Goal: Information Seeking & Learning: Learn about a topic

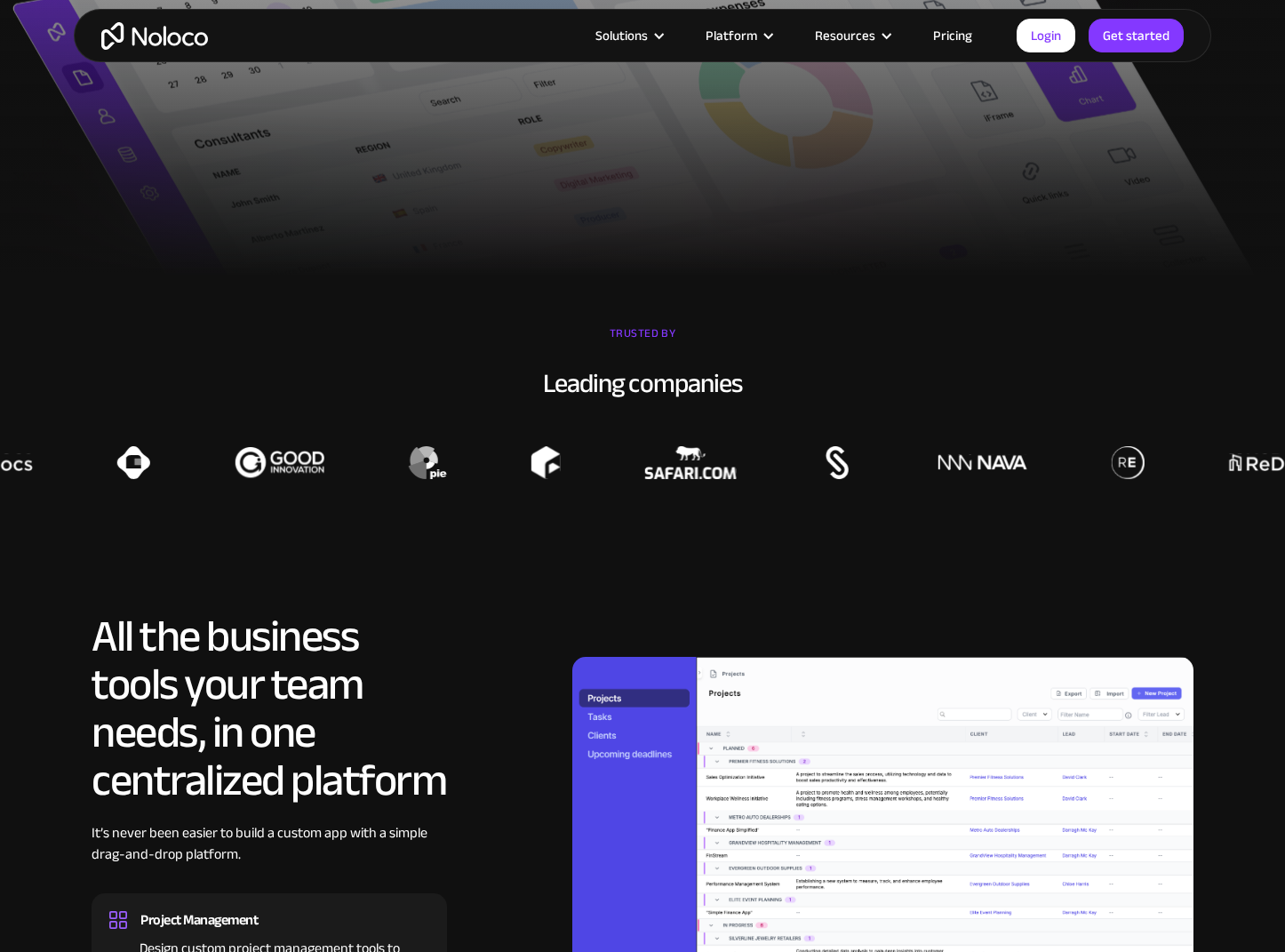
scroll to position [1299, 0]
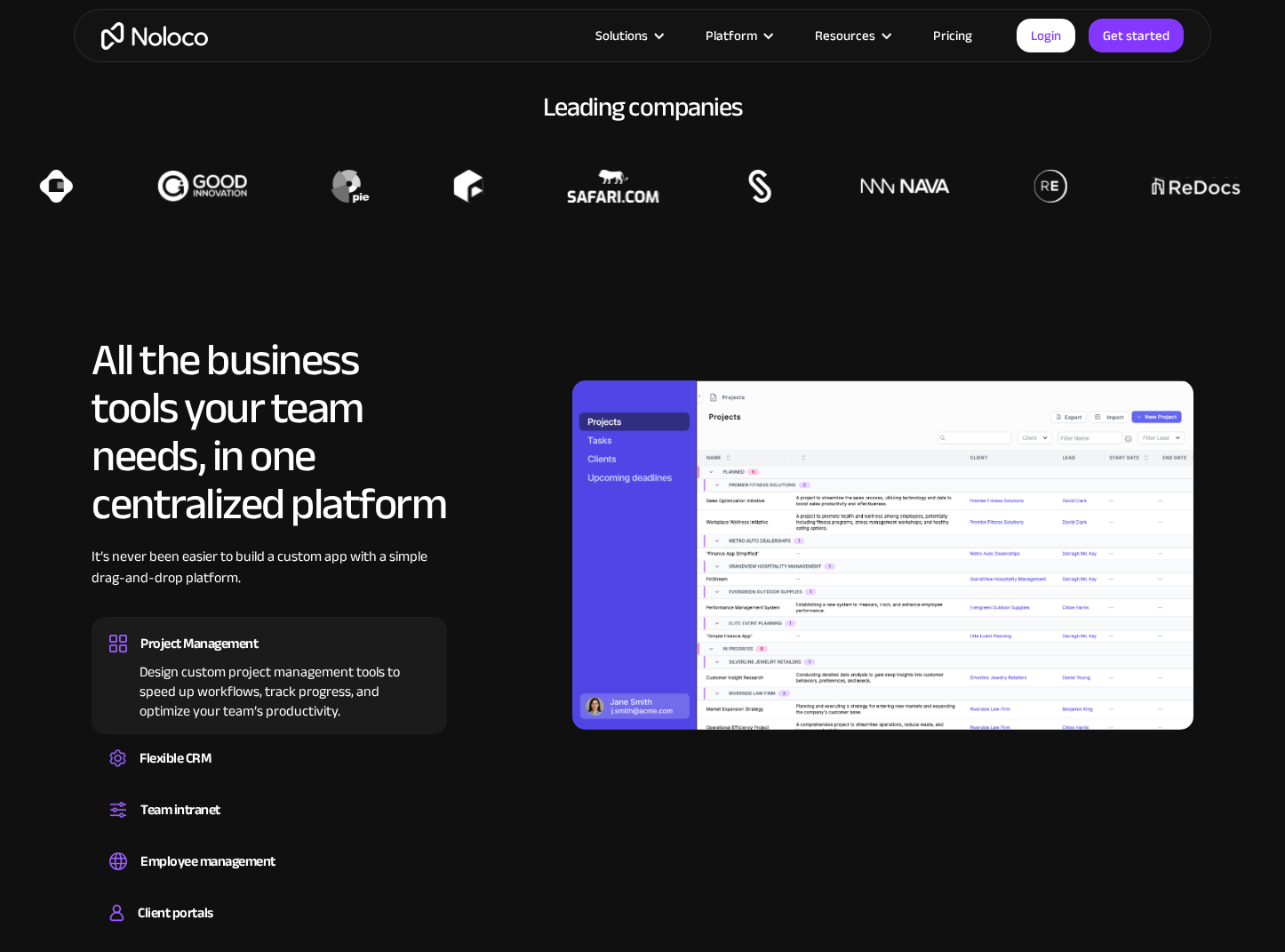
click at [834, 427] on img at bounding box center [882, 555] width 621 height 349
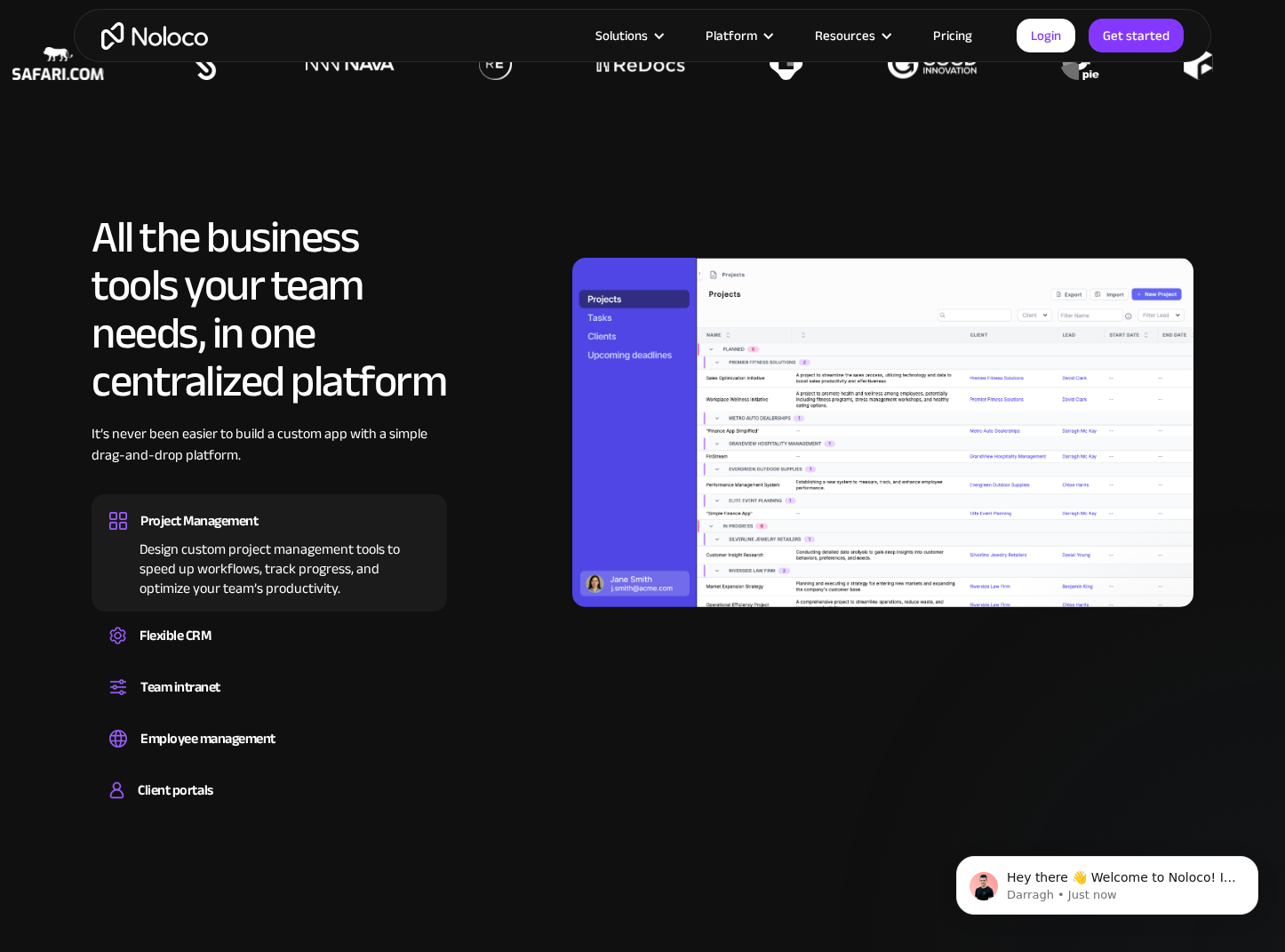
scroll to position [0, 0]
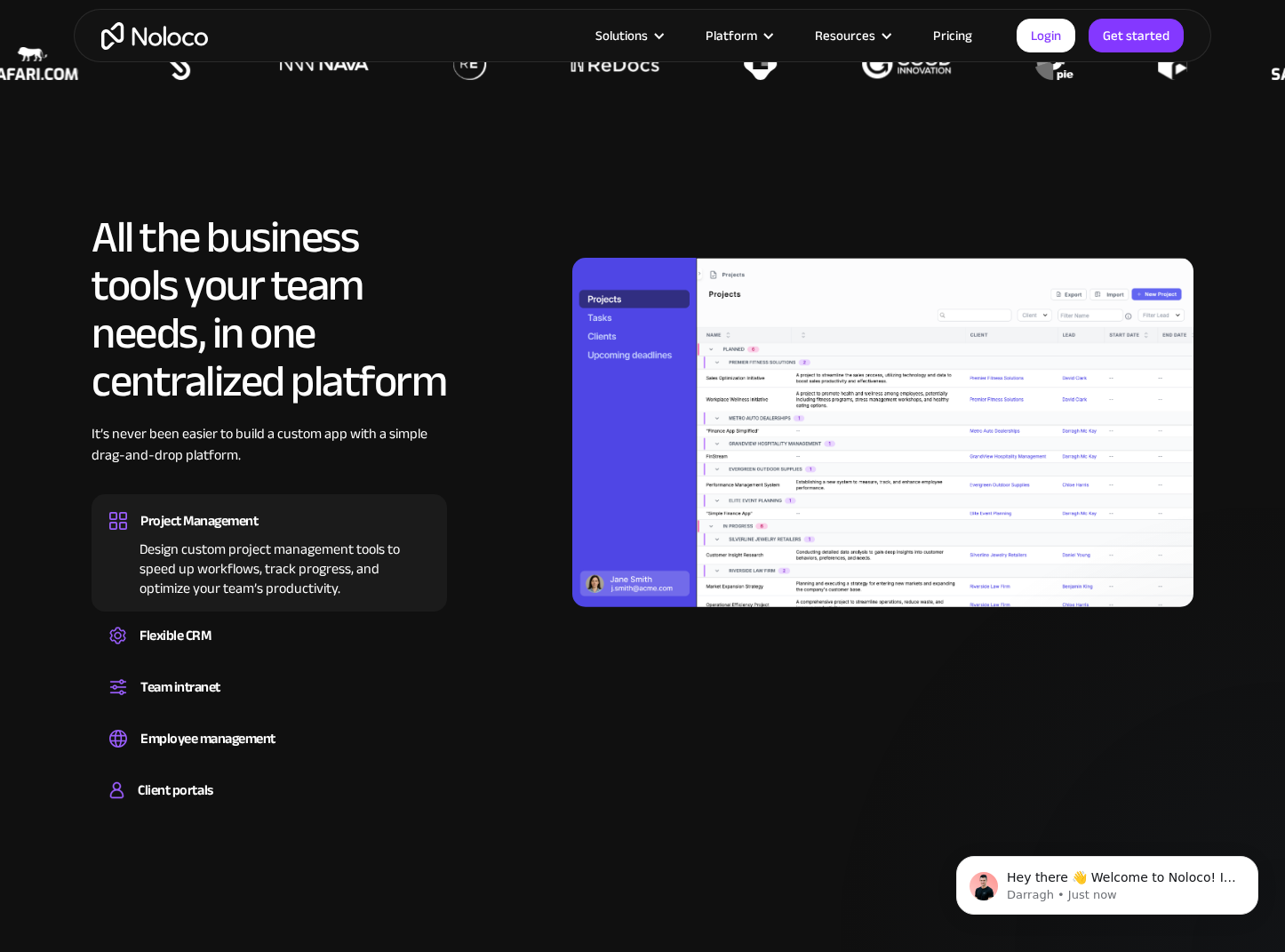
click at [218, 517] on div "Project Management" at bounding box center [199, 520] width 118 height 27
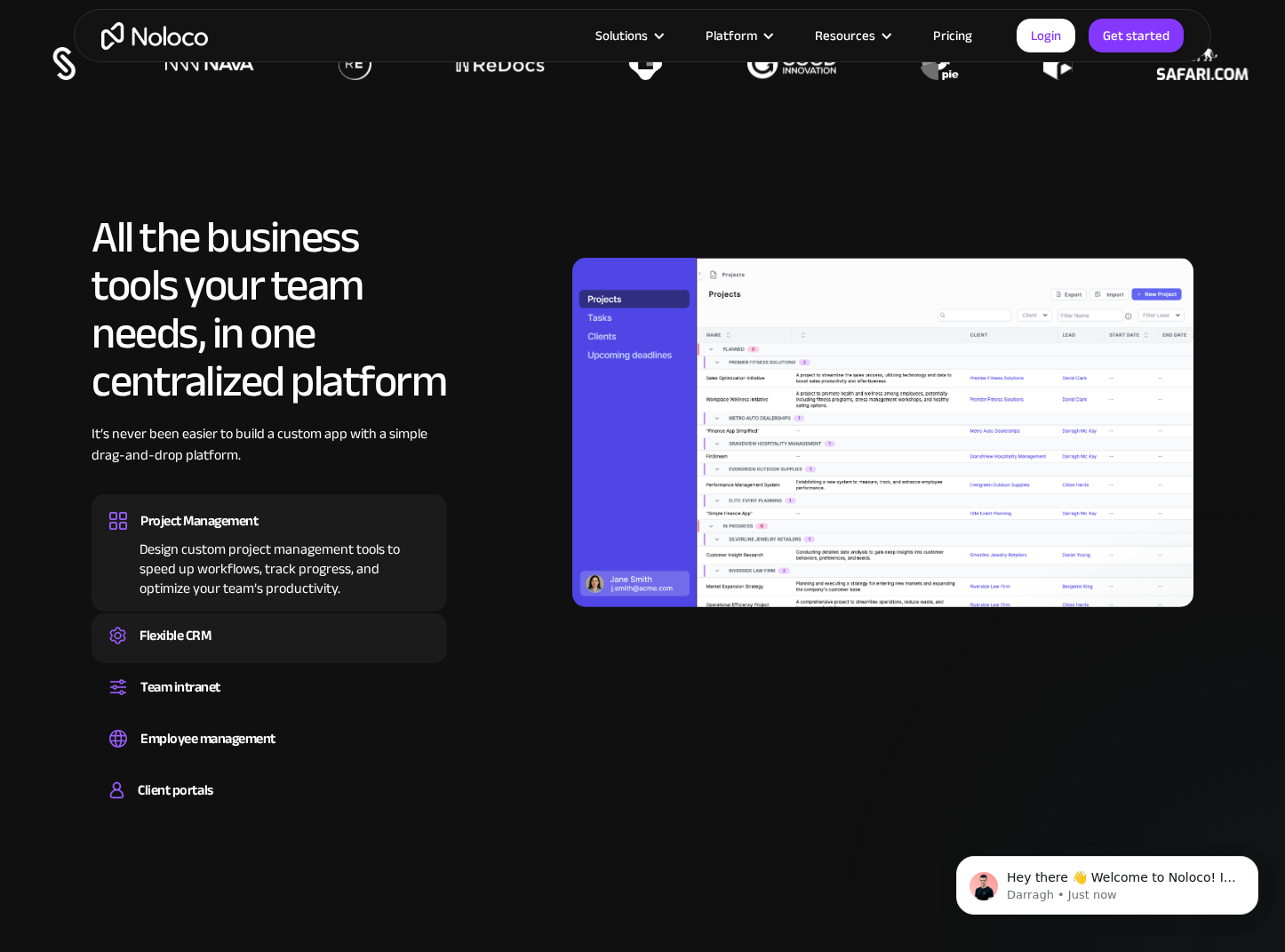
click at [193, 626] on div "Flexible CRM" at bounding box center [174, 635] width 71 height 27
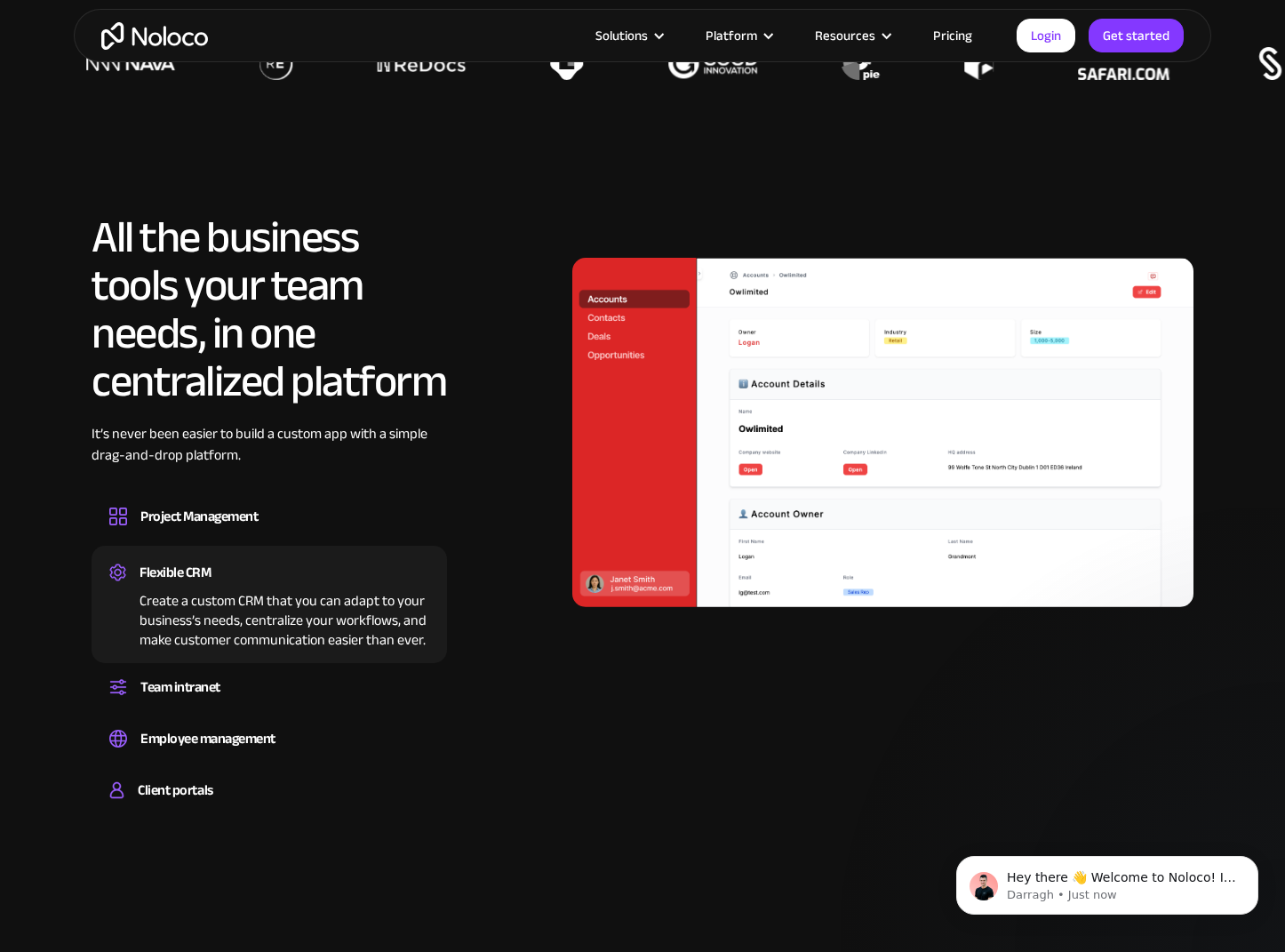
scroll to position [1421, 0]
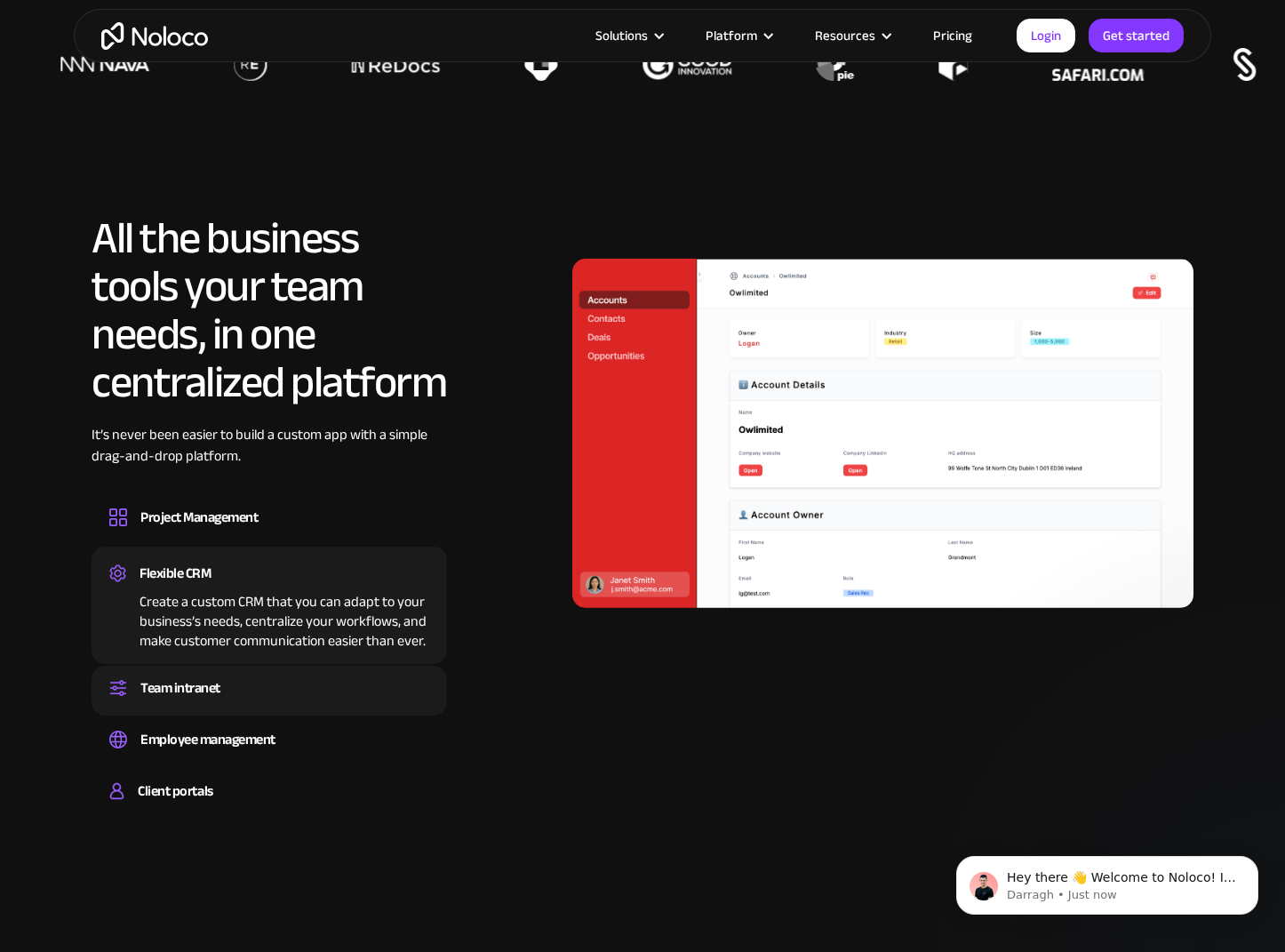
click at [184, 684] on div "Team intranet" at bounding box center [180, 688] width 80 height 27
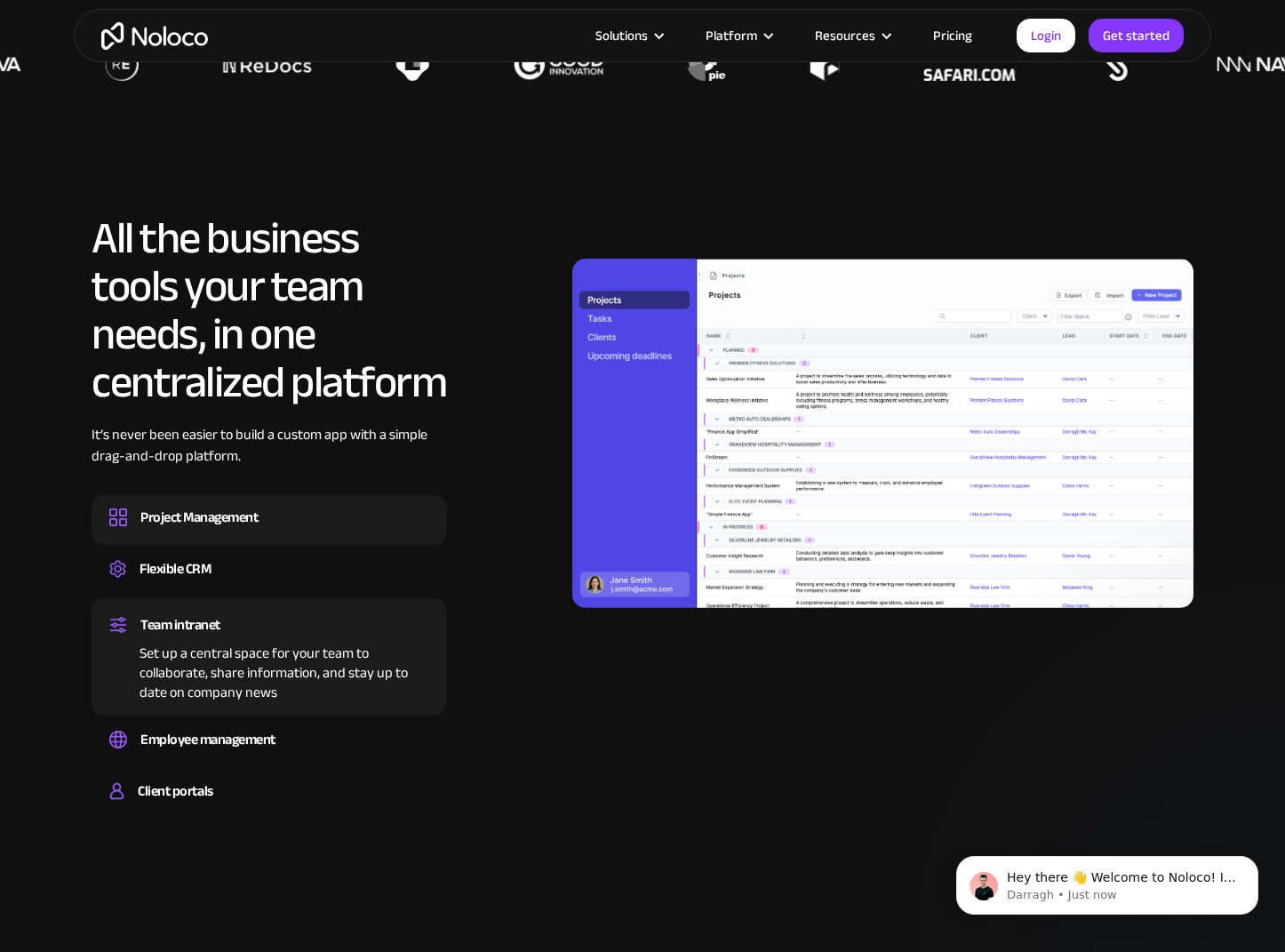
click at [188, 525] on div "Project Management" at bounding box center [199, 516] width 118 height 27
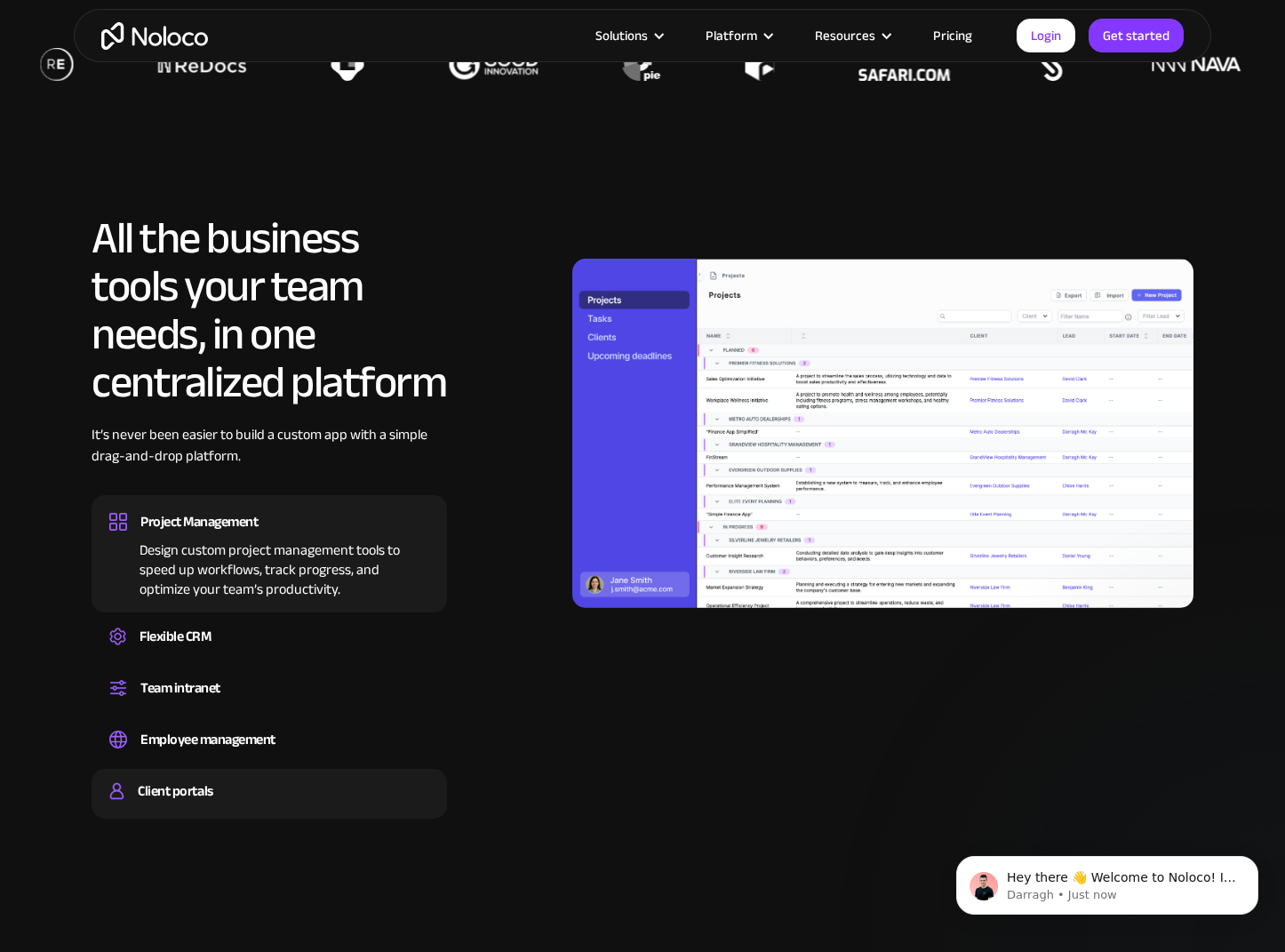
click at [198, 797] on div "Client portals" at bounding box center [174, 791] width 75 height 27
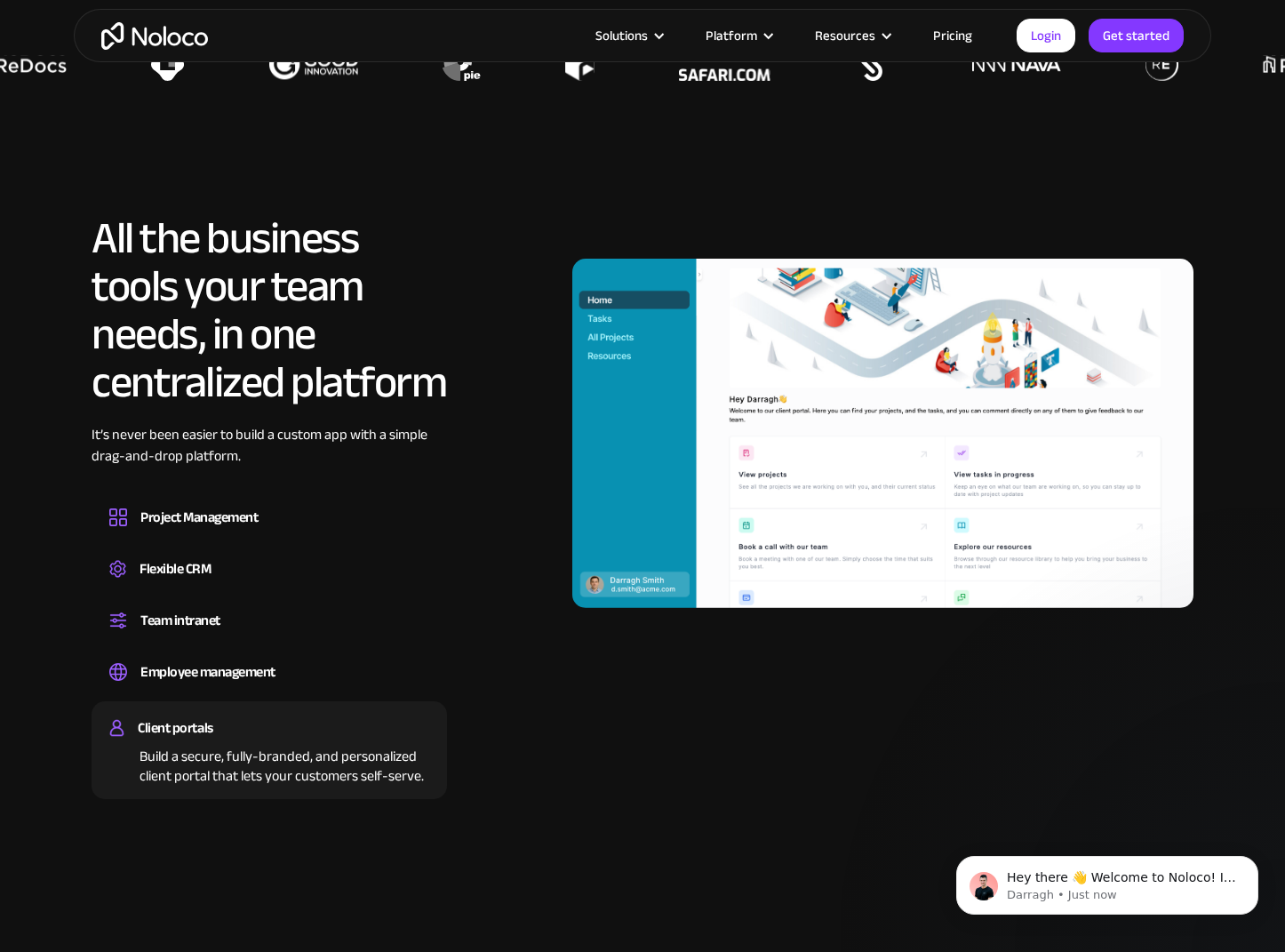
click at [216, 711] on div "Client portals Build a secure, fully-branded, and personalized client portal th…" at bounding box center [269, 750] width 356 height 98
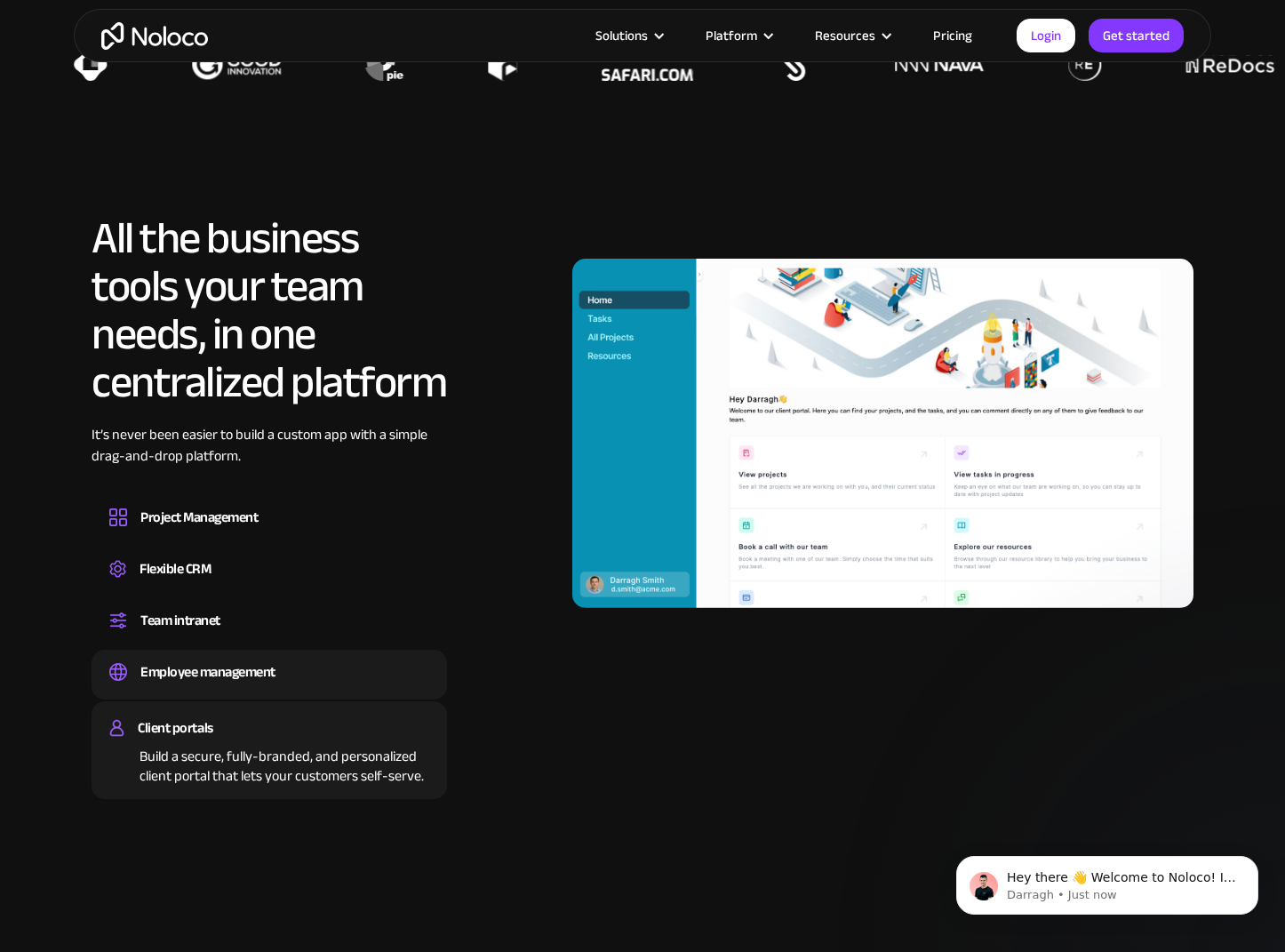
click at [233, 682] on div "Employee management" at bounding box center [207, 672] width 135 height 27
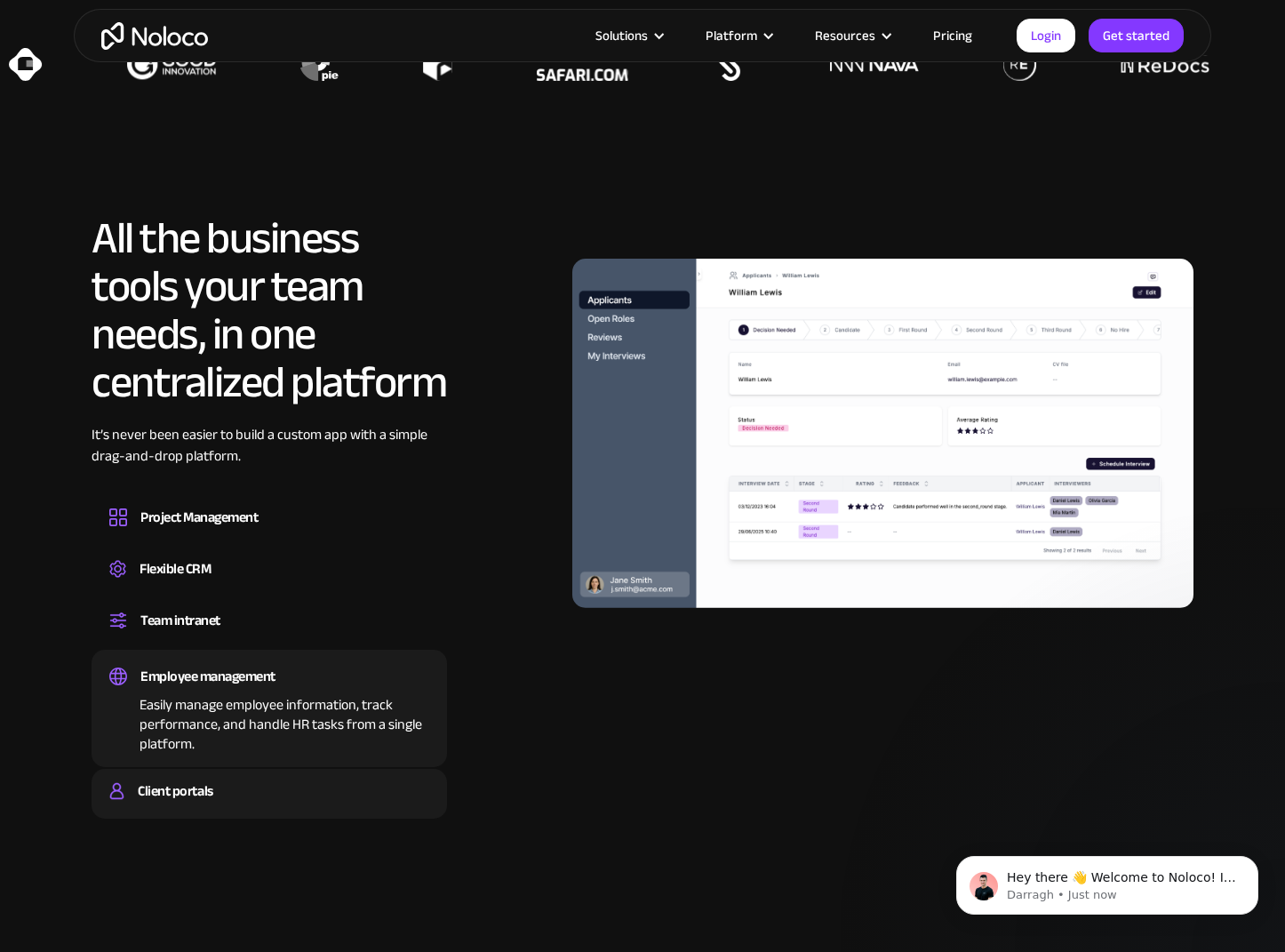
click at [208, 790] on div "Client portals" at bounding box center [174, 791] width 75 height 27
